Goal: Find specific page/section: Find specific page/section

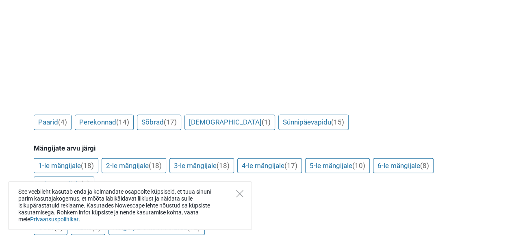
scroll to position [878, 0]
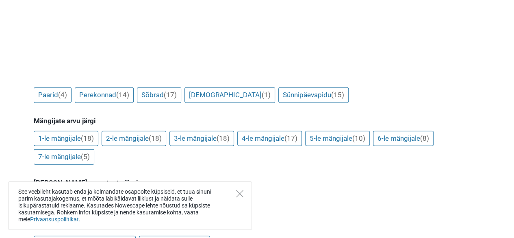
drag, startPoint x: 0, startPoint y: 0, endPoint x: 520, endPoint y: 62, distance: 523.6
click at [289, 87] on link "Sünnipäevapidu (15)" at bounding box center [313, 94] width 70 height 15
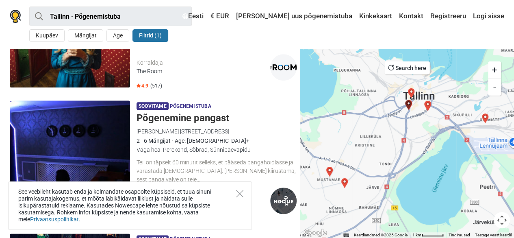
scroll to position [368, 0]
